Goal: Find specific page/section: Find specific page/section

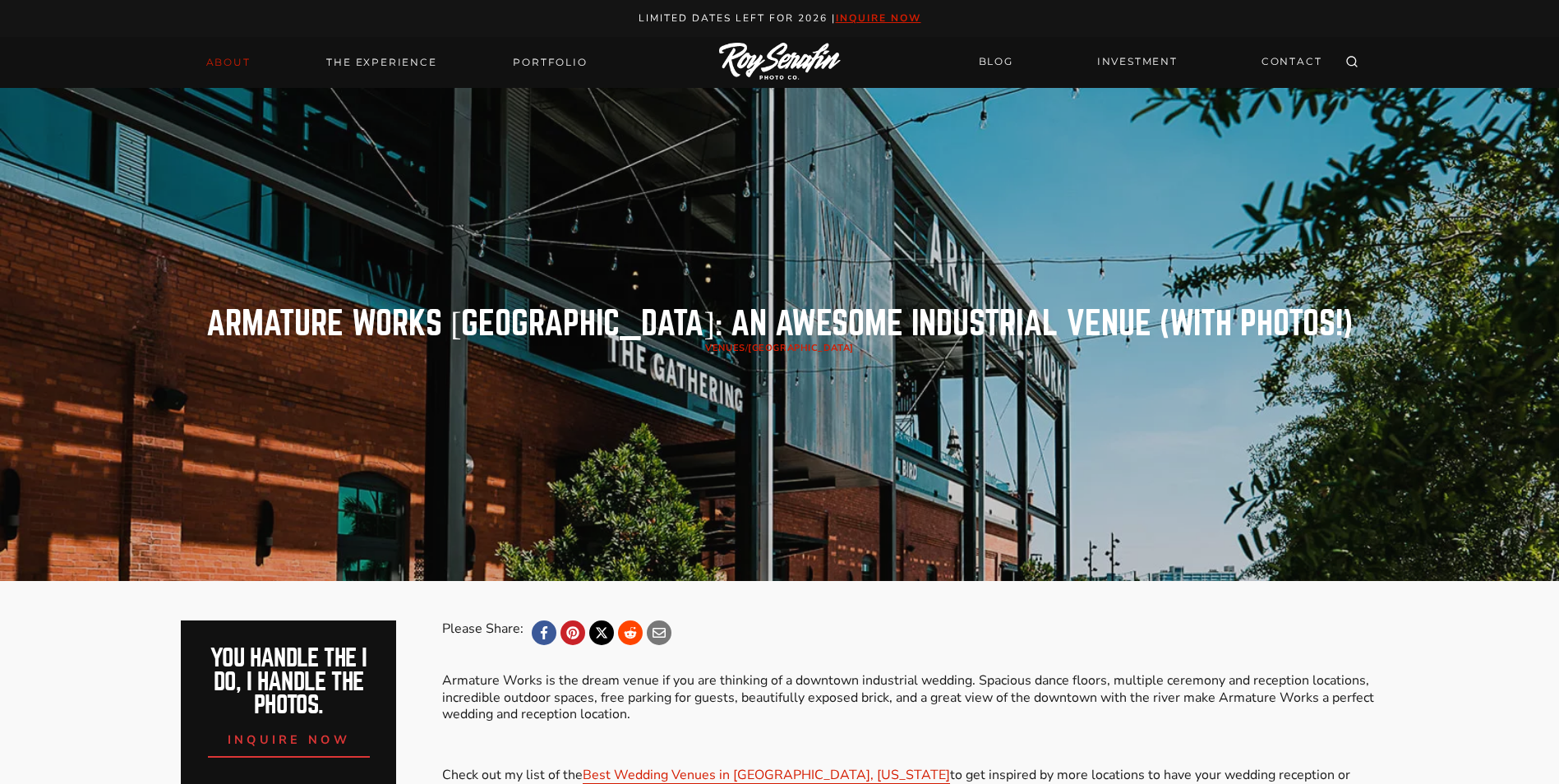
click at [232, 62] on link "About" at bounding box center [228, 62] width 64 height 23
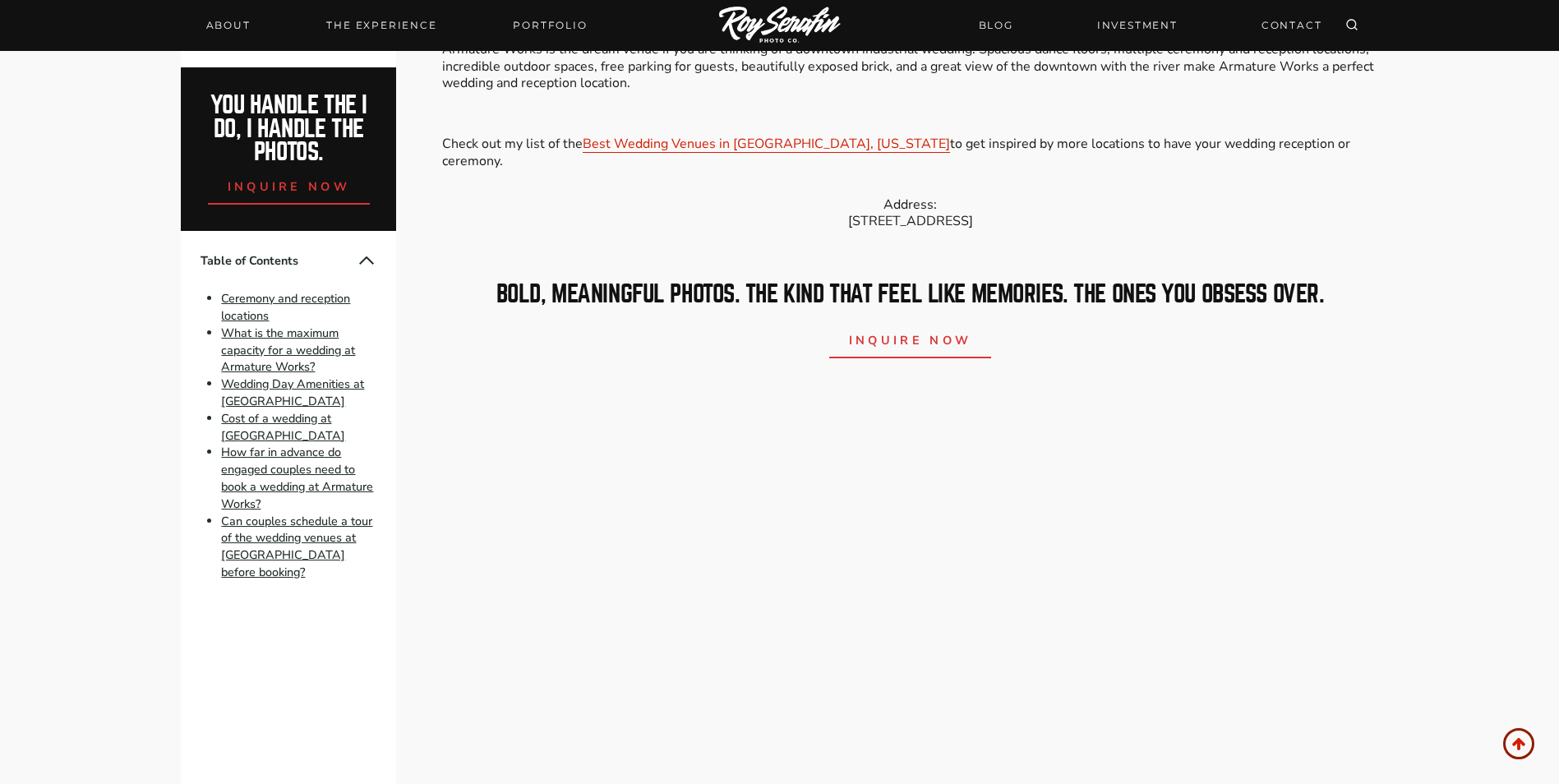
scroll to position [657, 0]
